Goal: Transaction & Acquisition: Download file/media

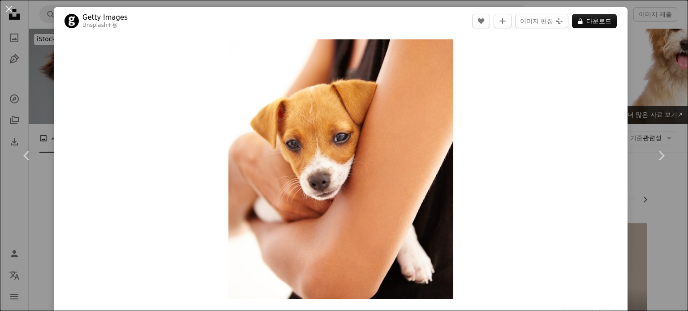
scroll to position [1165, 0]
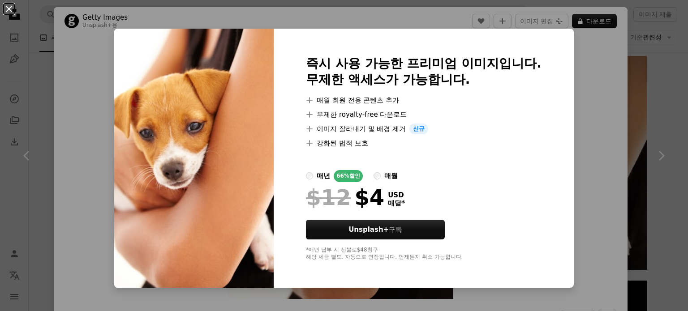
click at [7, 9] on button "An X shape" at bounding box center [9, 9] width 11 height 11
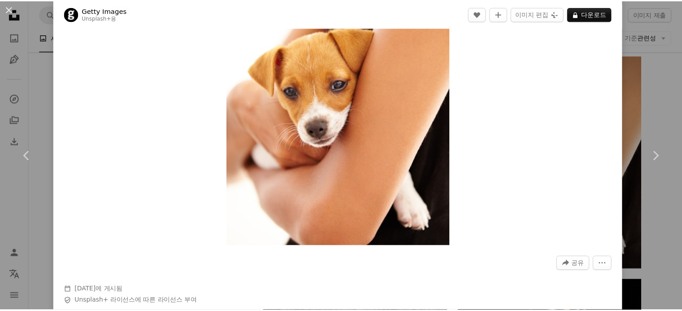
scroll to position [179, 0]
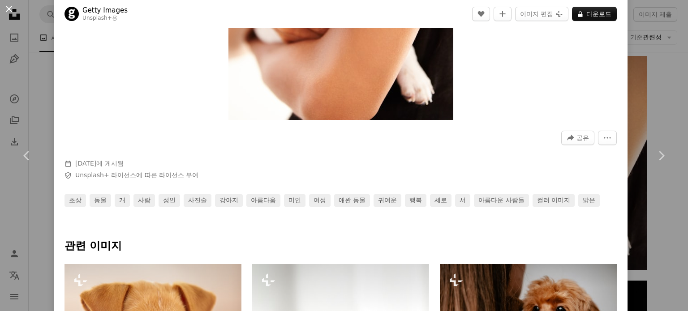
click at [6, 9] on button "An X shape" at bounding box center [9, 9] width 11 height 11
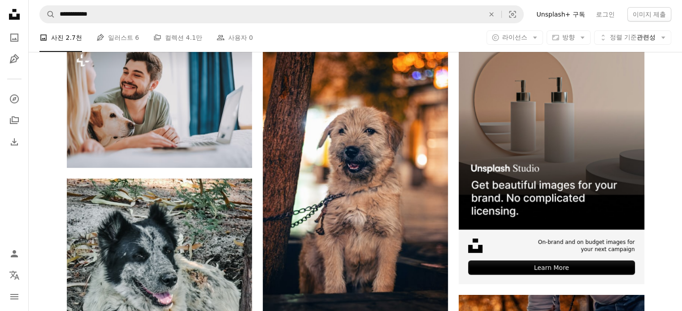
scroll to position [45, 0]
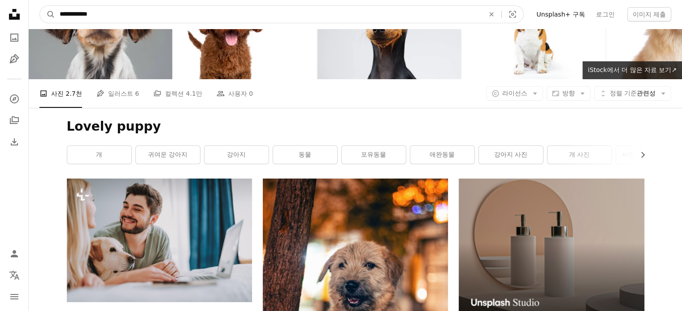
click at [138, 17] on input "**********" at bounding box center [268, 14] width 426 height 17
type input "*"
type input "**********"
click at [40, 6] on button "A magnifying glass" at bounding box center [47, 14] width 15 height 17
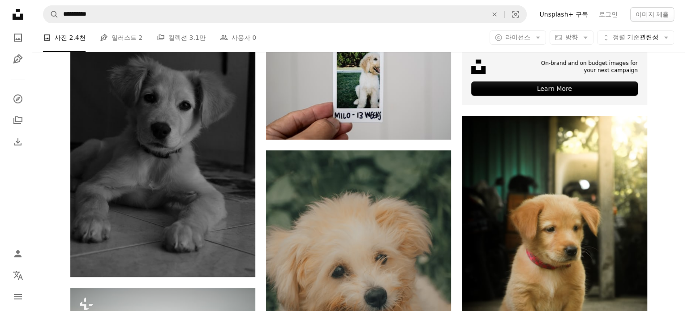
scroll to position [493, 0]
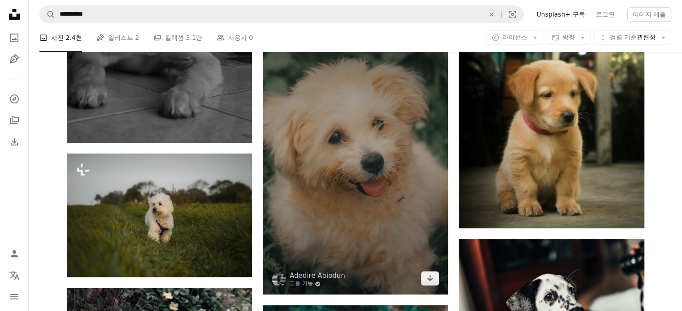
click at [409, 129] on img at bounding box center [355, 155] width 185 height 279
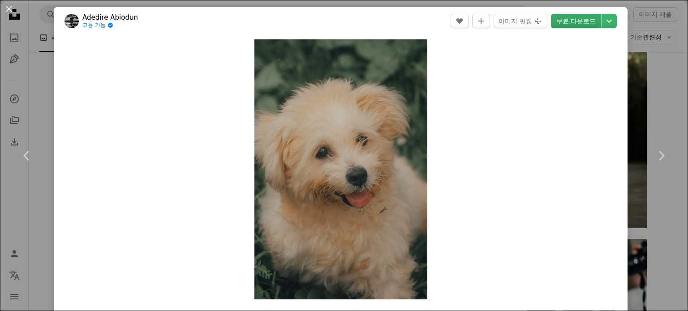
click at [559, 21] on link "무료 다운로드" at bounding box center [576, 21] width 50 height 14
